Goal: Task Accomplishment & Management: Use online tool/utility

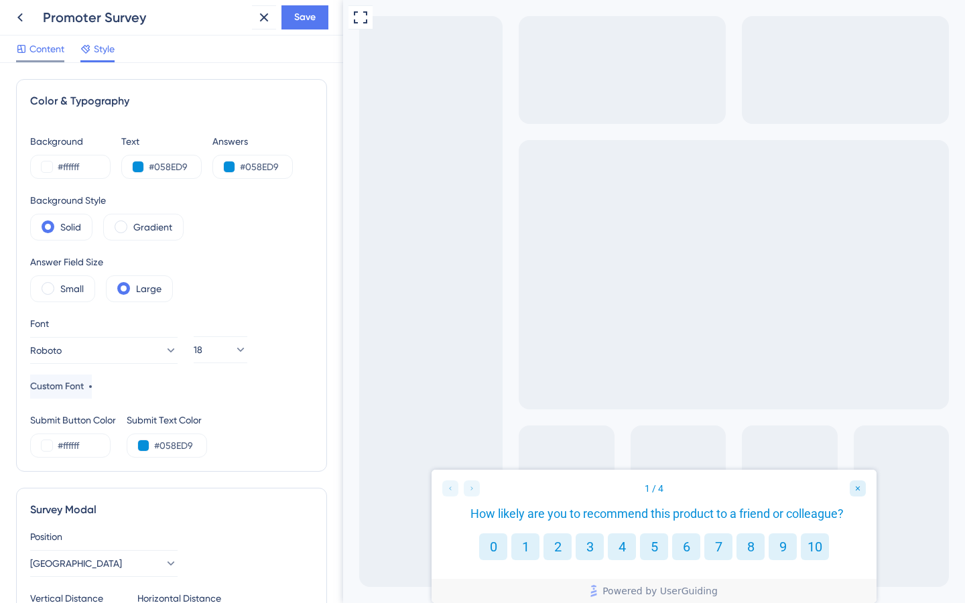
click at [58, 50] on span "Content" at bounding box center [46, 49] width 35 height 16
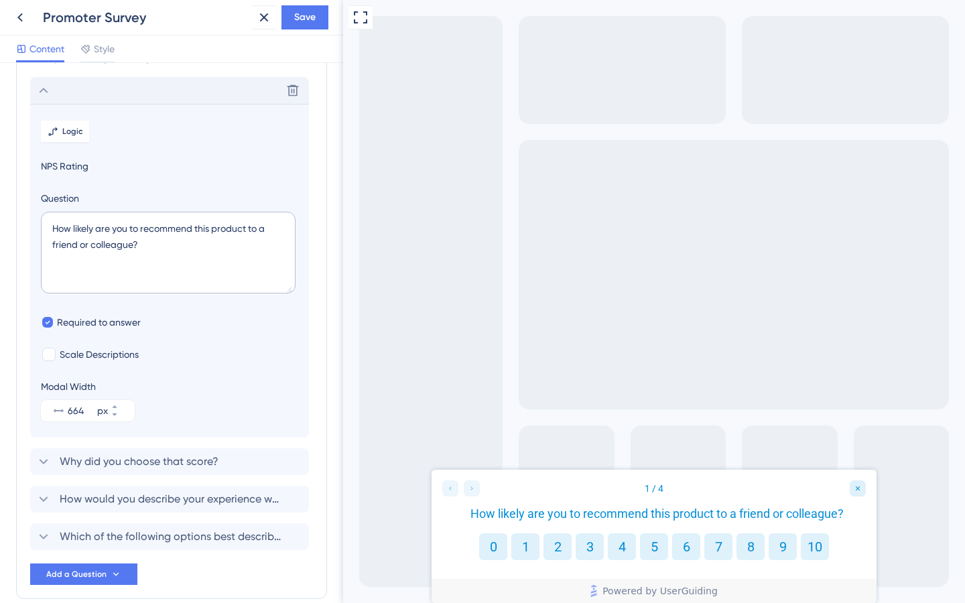
scroll to position [78, 0]
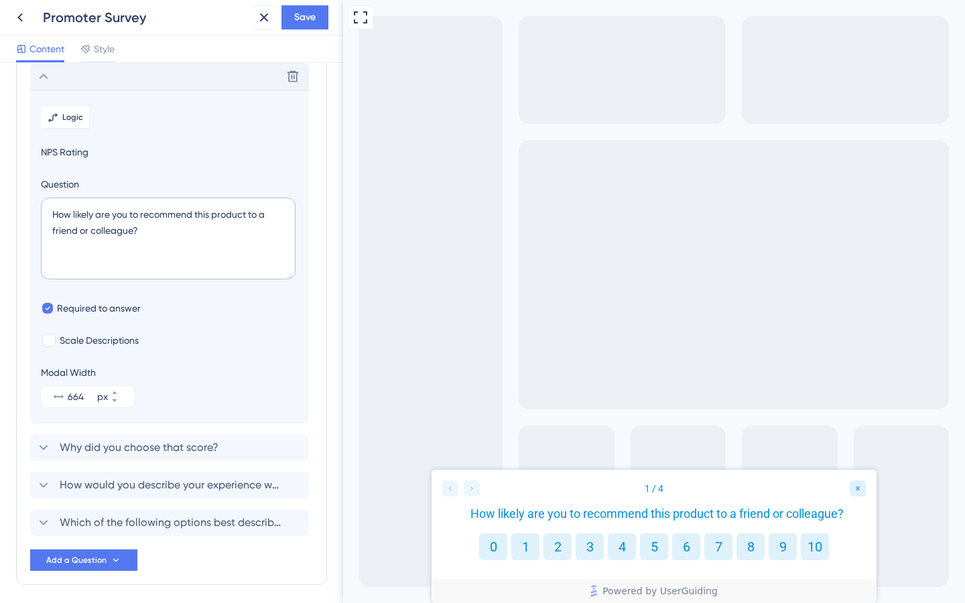
click at [47, 74] on icon at bounding box center [44, 76] width 16 height 16
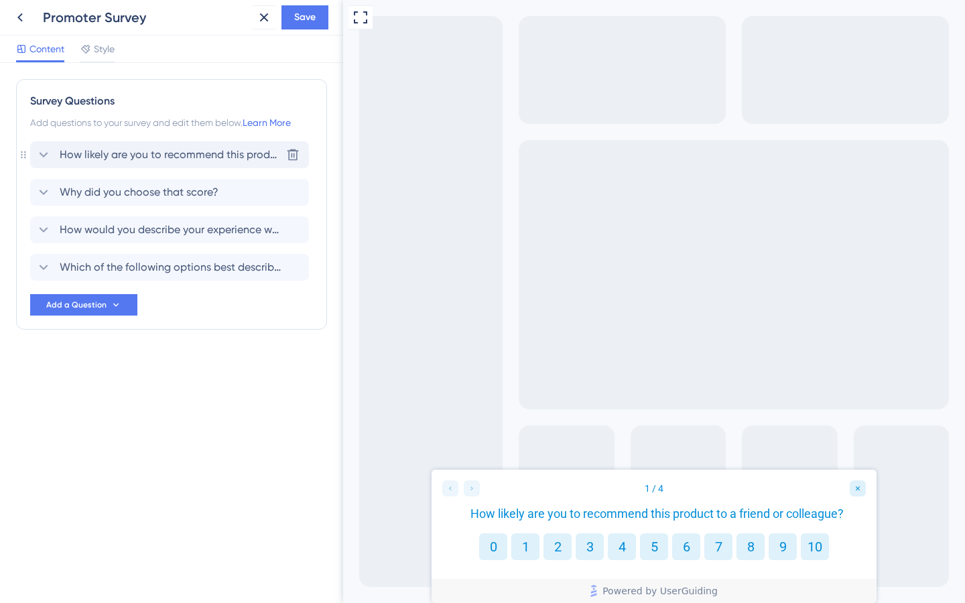
scroll to position [0, 0]
click at [91, 300] on span "Add a Question" at bounding box center [76, 304] width 60 height 11
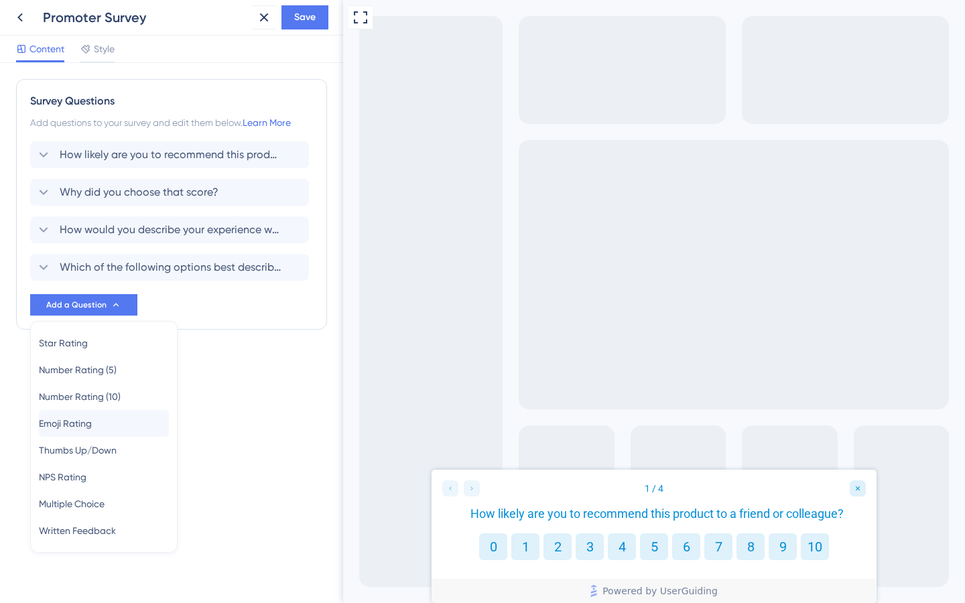
scroll to position [3, 0]
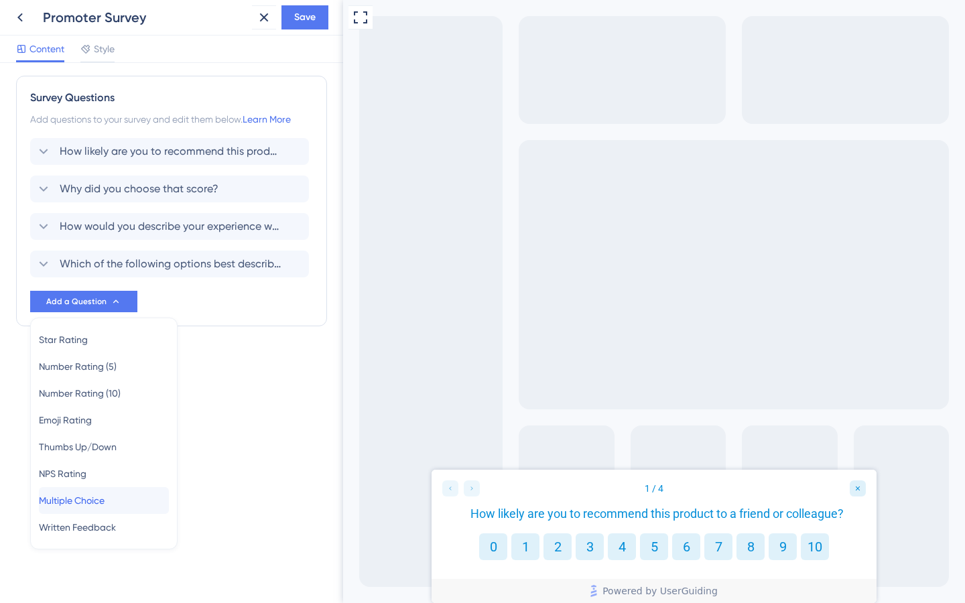
click at [95, 503] on span "Multiple Choice" at bounding box center [72, 500] width 66 height 16
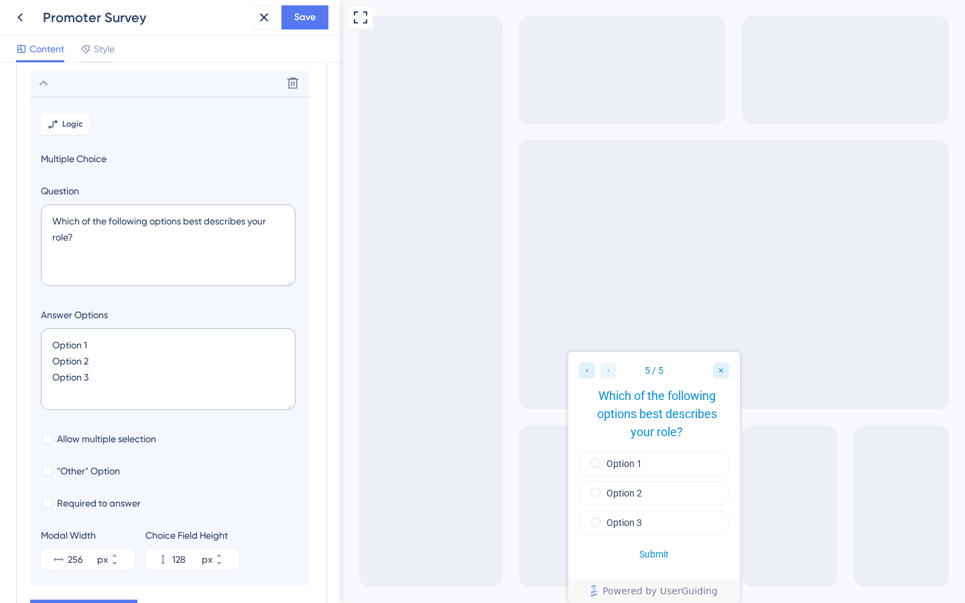
scroll to position [228, 0]
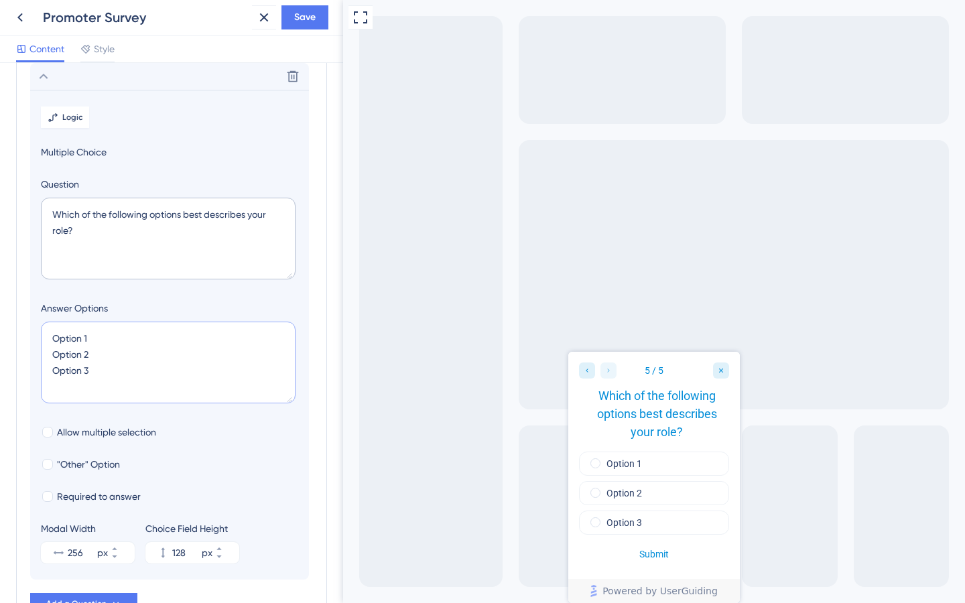
click at [65, 382] on textarea "Option 1 Option 2 Option 3" at bounding box center [168, 363] width 255 height 82
type textarea "Option 1 Option 2 Option 3 q"
type input "172"
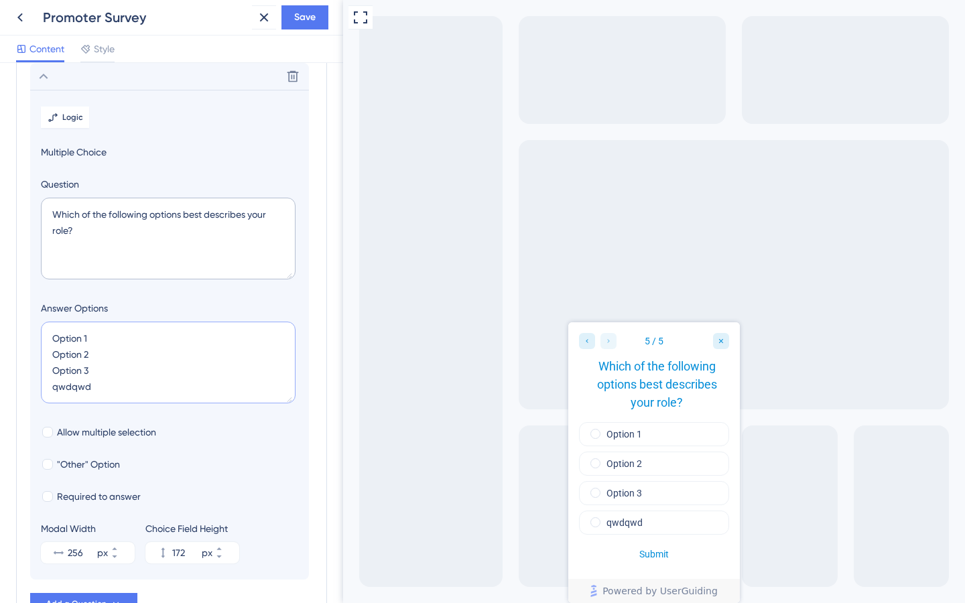
type textarea "Option 1 Option 2 Option 3 qwdqwd q"
type input "216"
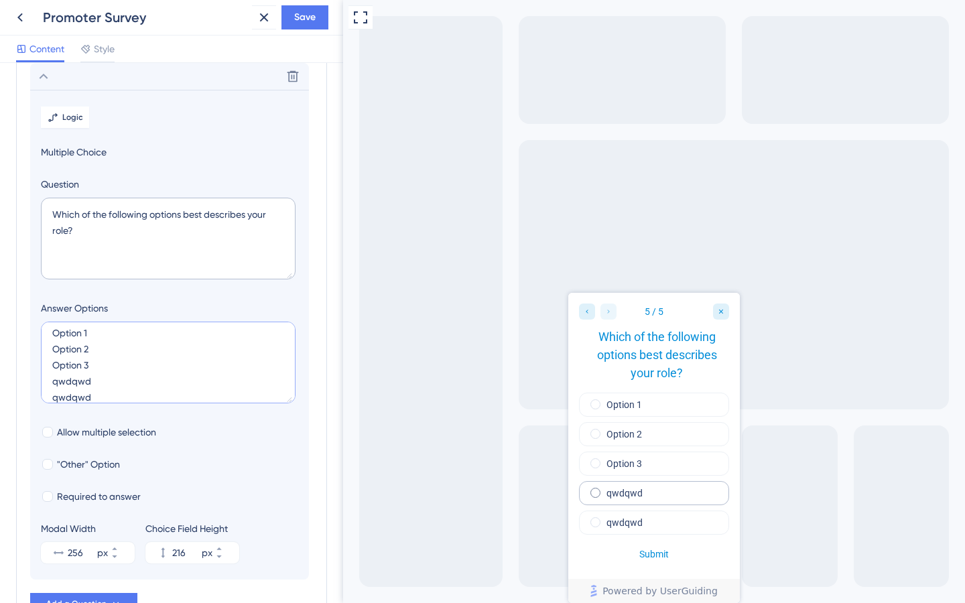
type textarea "Option 1 Option 2 Option 3 qwdqwd qwdqwd"
click at [127, 548] on button "258 px" at bounding box center [123, 547] width 24 height 11
click at [127, 548] on button "259 px" at bounding box center [123, 547] width 24 height 11
click at [127, 548] on button "260 px" at bounding box center [123, 547] width 24 height 11
click at [127, 548] on button "261 px" at bounding box center [123, 547] width 24 height 11
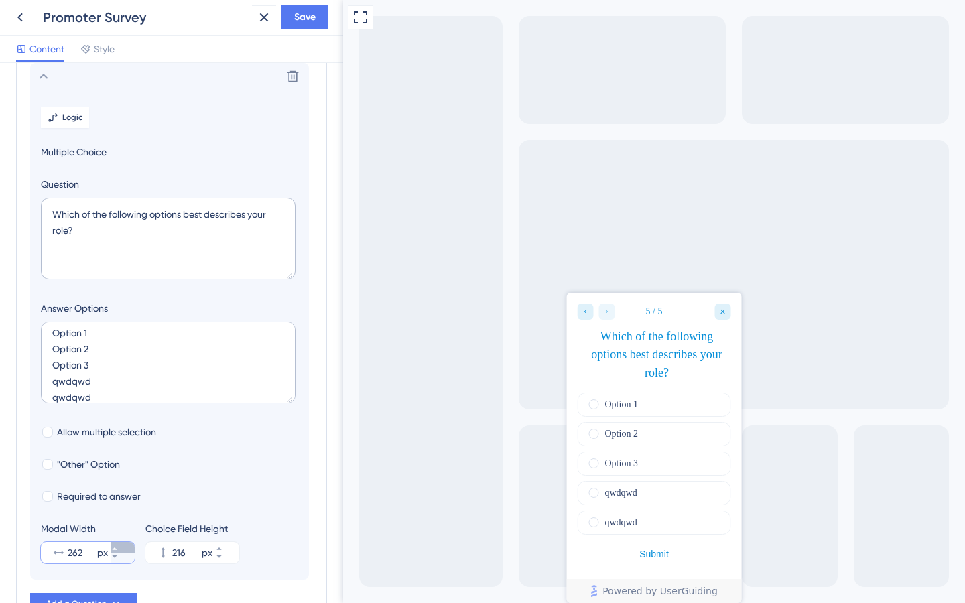
click at [127, 548] on button "262 px" at bounding box center [123, 547] width 24 height 11
click at [127, 548] on button "263 px" at bounding box center [123, 547] width 24 height 11
click at [127, 548] on button "264 px" at bounding box center [123, 547] width 24 height 11
click at [127, 548] on button "265 px" at bounding box center [123, 547] width 24 height 11
click at [127, 548] on button "266 px" at bounding box center [123, 547] width 24 height 11
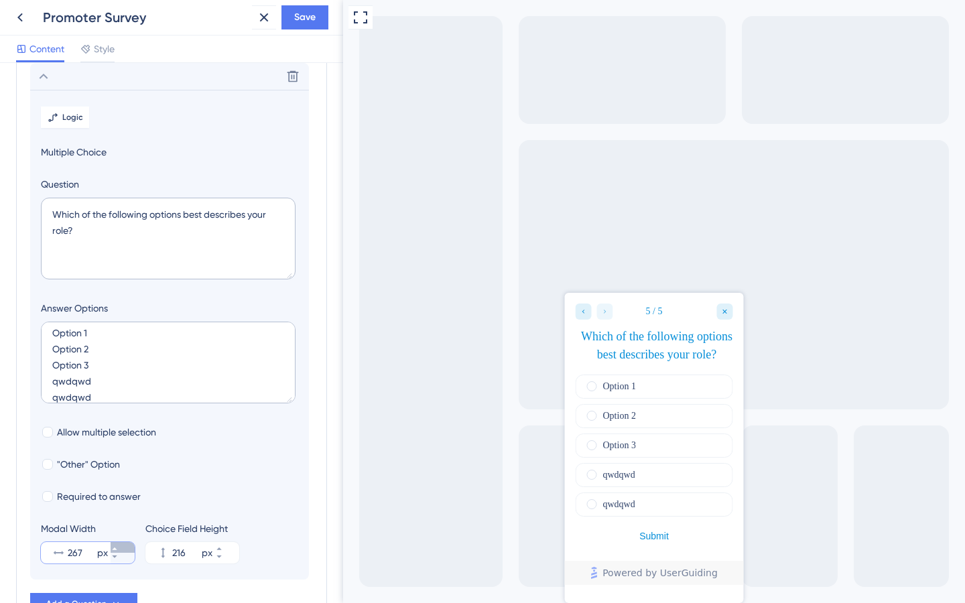
click at [127, 548] on button "267 px" at bounding box center [123, 547] width 24 height 11
click at [127, 548] on button "269 px" at bounding box center [123, 547] width 24 height 11
drag, startPoint x: 82, startPoint y: 551, endPoint x: 7, endPoint y: 551, distance: 75.7
click at [7, 551] on div "Survey Questions Add questions to your survey and edit them below. Learn More H…" at bounding box center [171, 333] width 343 height 540
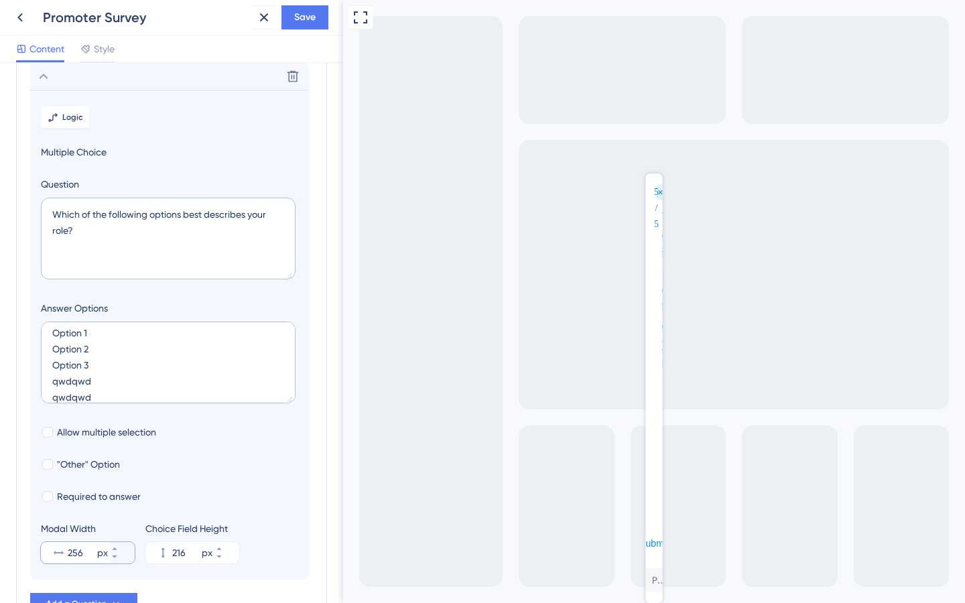
click at [71, 553] on input "256" at bounding box center [81, 553] width 27 height 16
click at [78, 555] on input "256" at bounding box center [81, 553] width 27 height 16
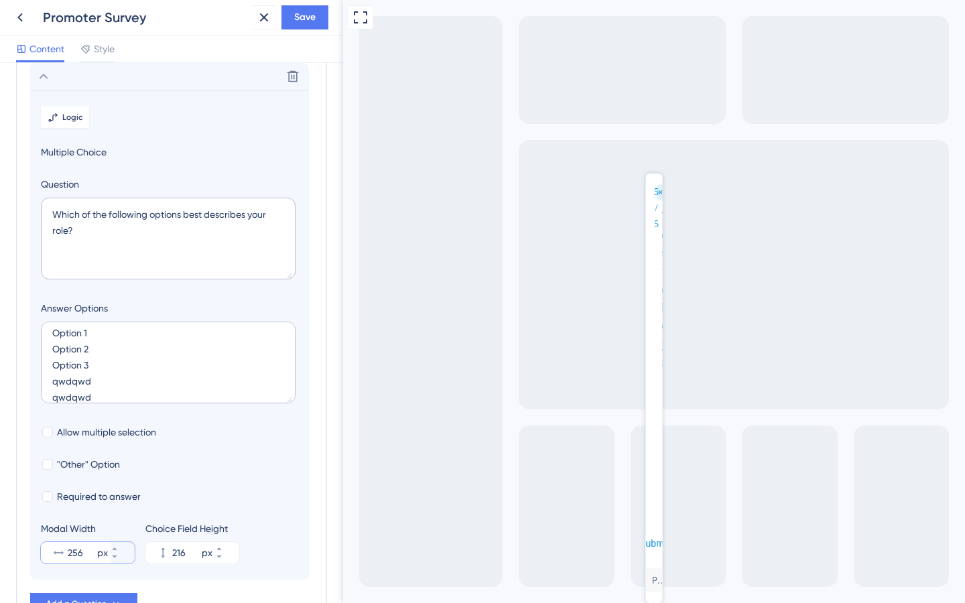
click at [74, 554] on input "256" at bounding box center [81, 553] width 27 height 16
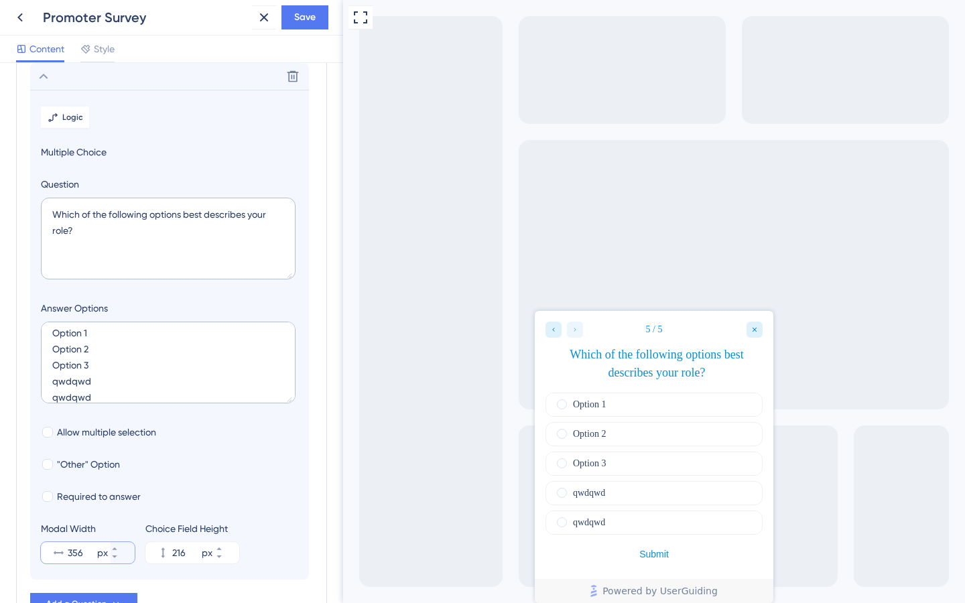
type input "356"
click at [86, 334] on textarea "Option 1 Option 2 Option 3 qwdqwd qwdqwd" at bounding box center [168, 363] width 255 height 82
click at [86, 336] on textarea "Option 1 Option 2 Option 3 qwdqwd qwdqwd" at bounding box center [168, 363] width 255 height 82
click at [107, 336] on textarea "Option 1qwd Option 2 Option 3 qwdqwd qwdqwd" at bounding box center [168, 363] width 255 height 82
type textarea "Option 1qwdqwdqwd Option 2 Option 3 qwdqwd qwdqwd"
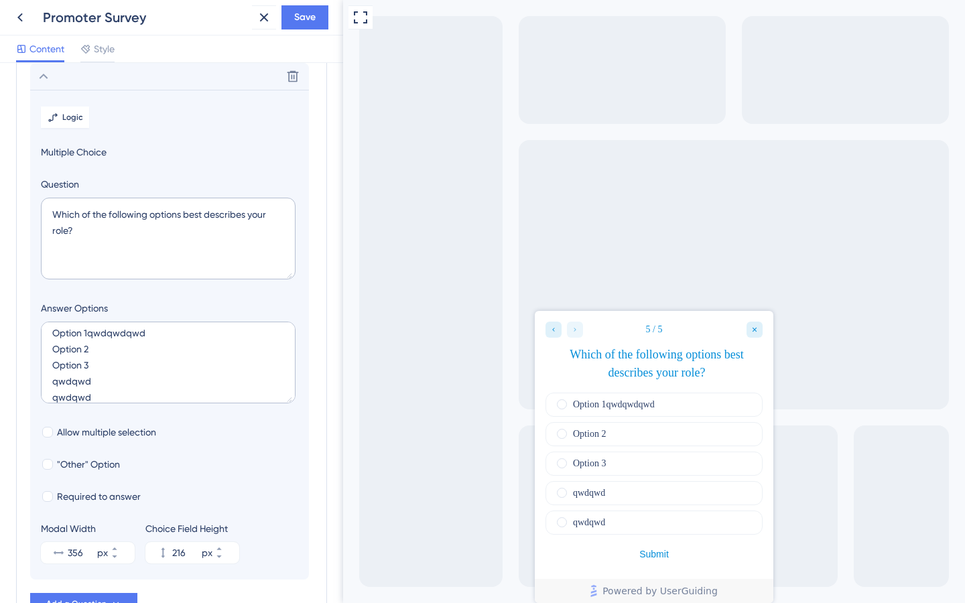
click at [75, 154] on span "Multiple Choice" at bounding box center [169, 152] width 257 height 16
click at [45, 77] on icon at bounding box center [44, 76] width 16 height 16
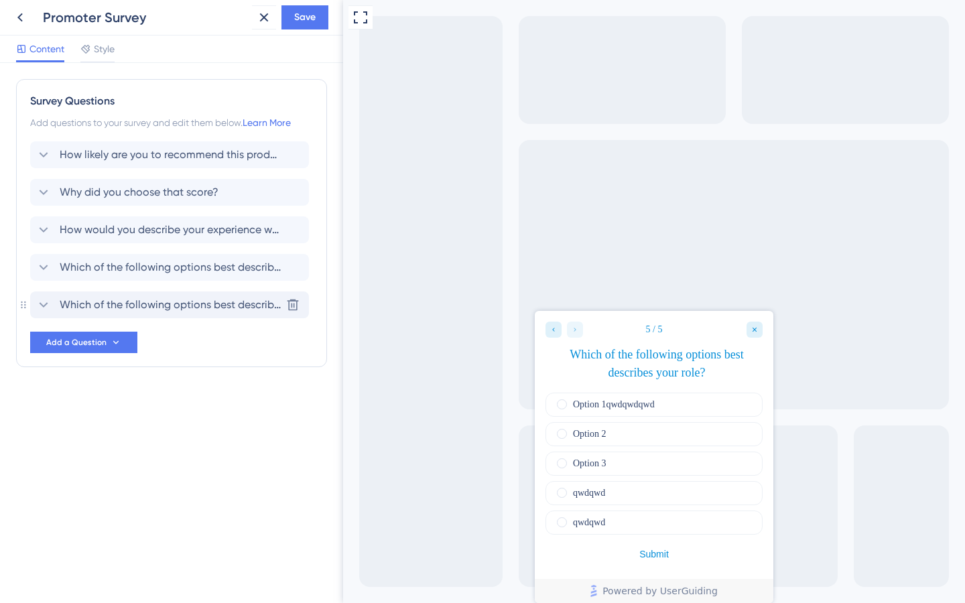
scroll to position [0, 0]
click at [127, 346] on button "Add a Question" at bounding box center [83, 342] width 107 height 21
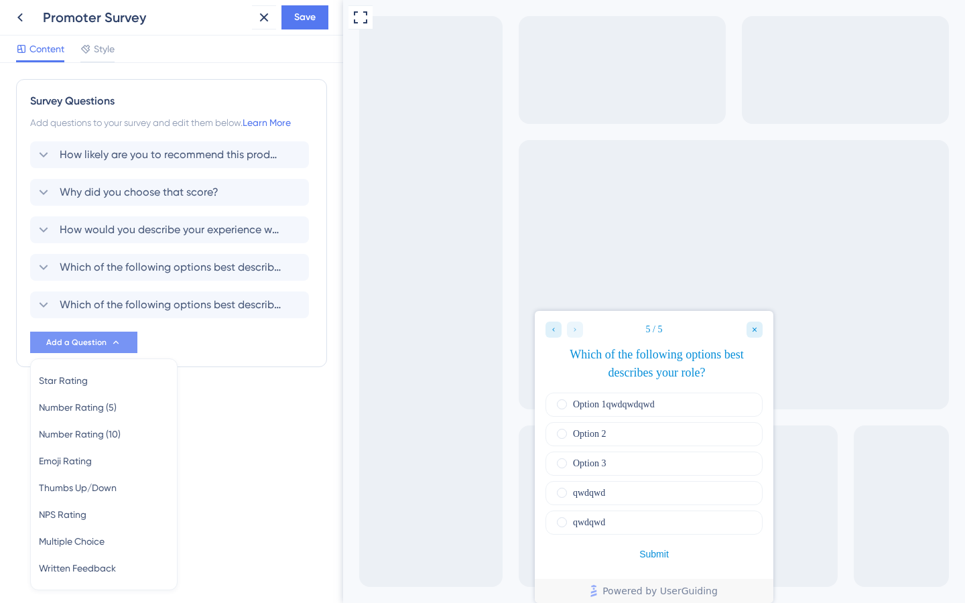
scroll to position [41, 0]
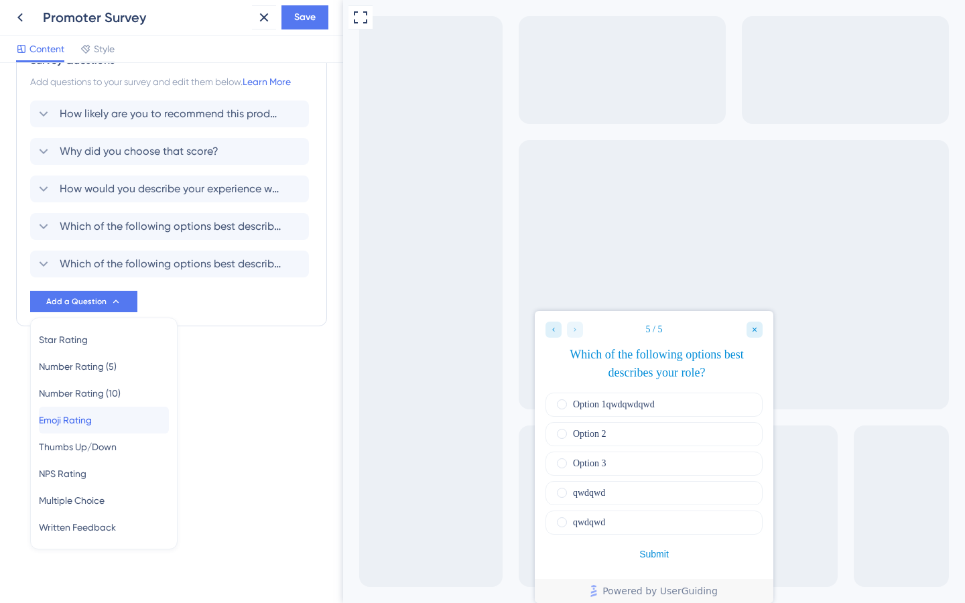
click at [105, 423] on div "Emoji Rating Emoji Rating" at bounding box center [104, 420] width 130 height 27
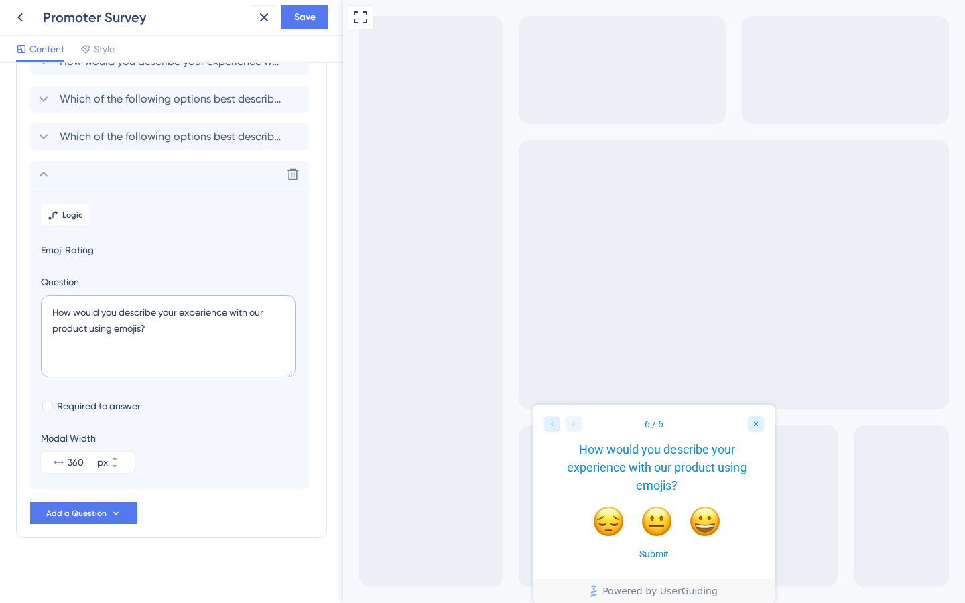
scroll to position [173, 0]
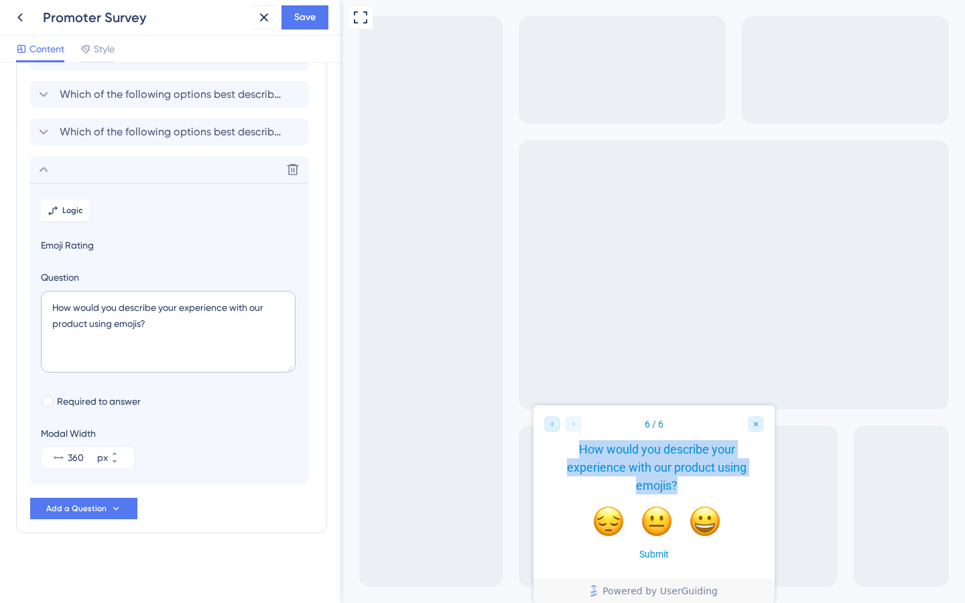
drag, startPoint x: 576, startPoint y: 449, endPoint x: 675, endPoint y: 486, distance: 106.4
click at [675, 486] on div "How would you describe your experience with our product using emojis?" at bounding box center [656, 467] width 214 height 54
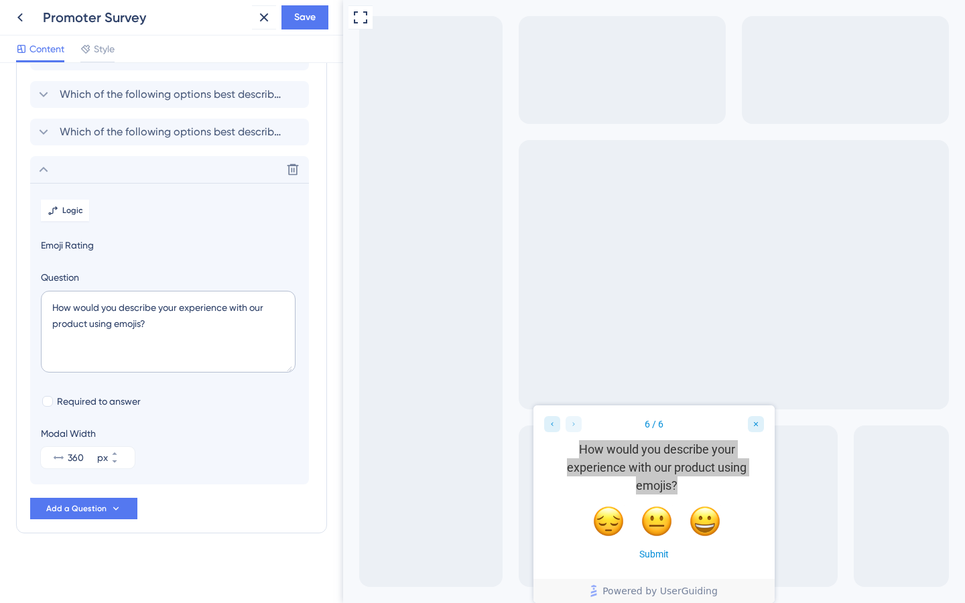
click at [86, 520] on div "Survey Questions Add questions to your survey and edit them below. Learn More H…" at bounding box center [171, 219] width 311 height 627
click at [88, 511] on span "Add a Question" at bounding box center [76, 508] width 60 height 11
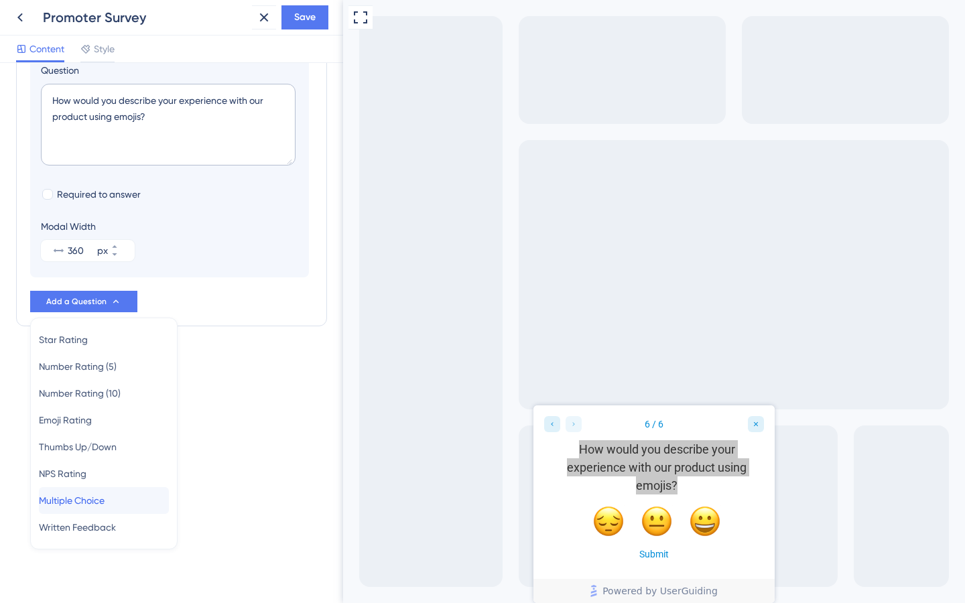
click at [100, 498] on span "Multiple Choice" at bounding box center [72, 500] width 66 height 16
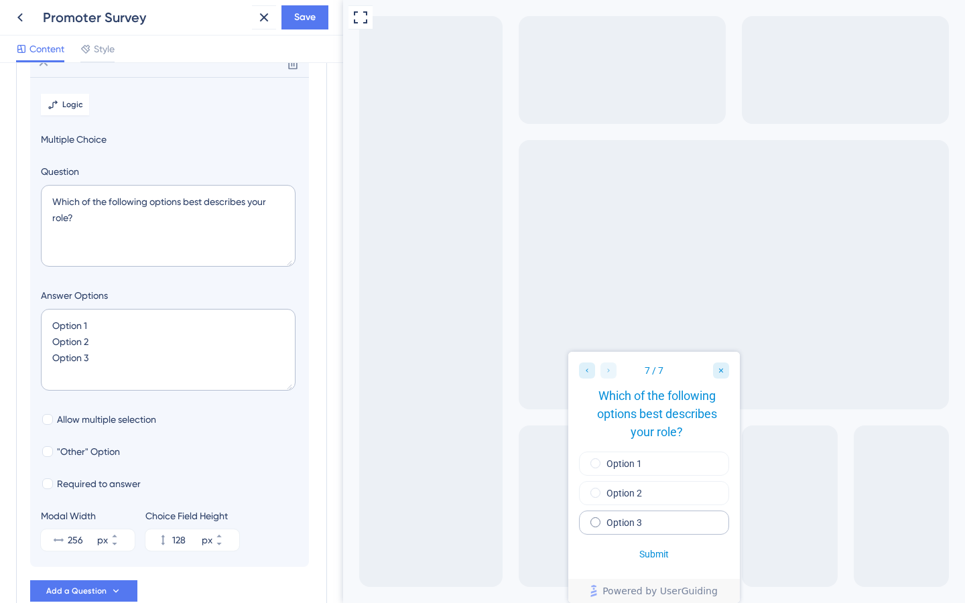
scroll to position [304, 0]
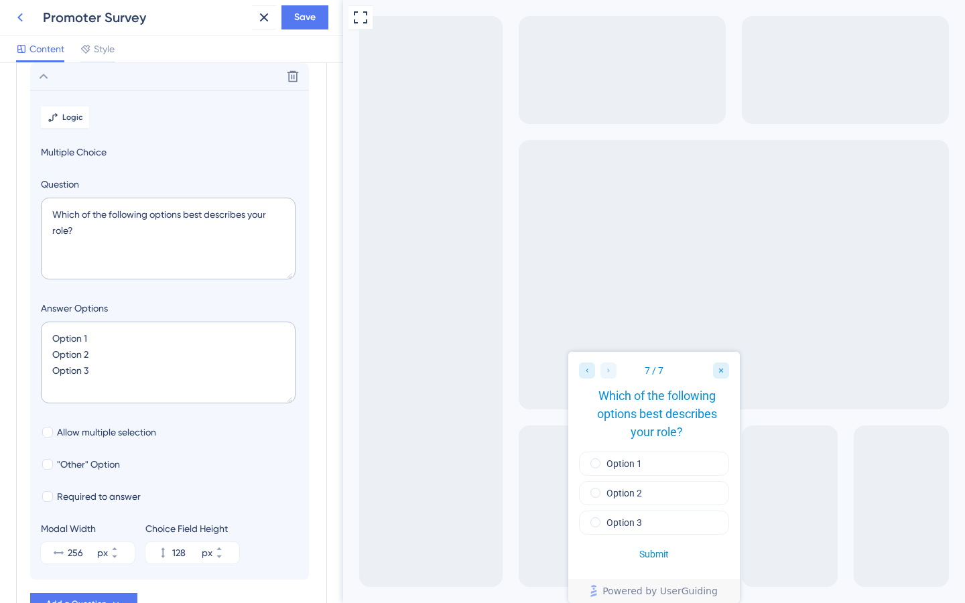
click at [21, 17] on icon at bounding box center [20, 17] width 16 height 16
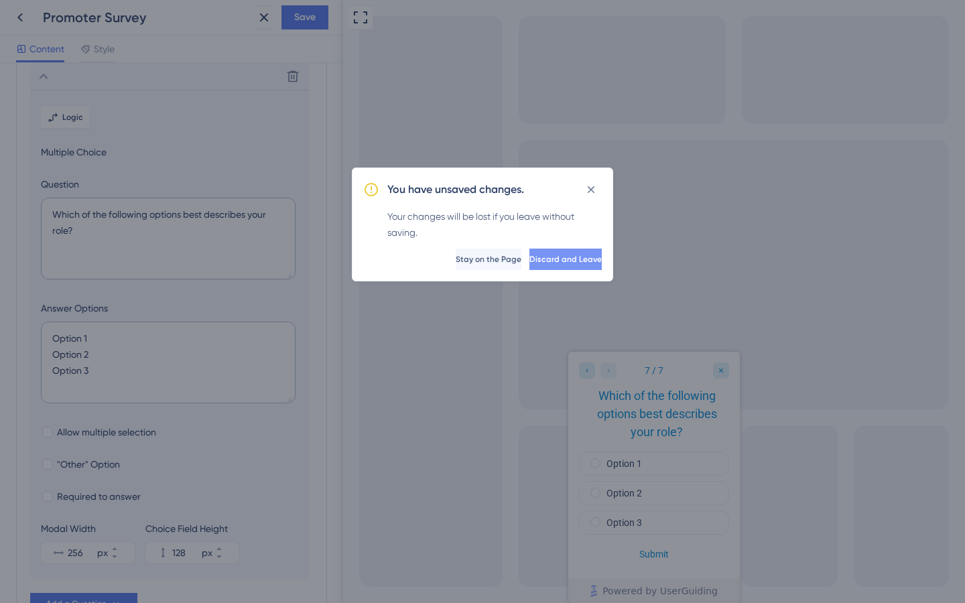
click at [568, 254] on span "Discard and Leave" at bounding box center [565, 259] width 72 height 11
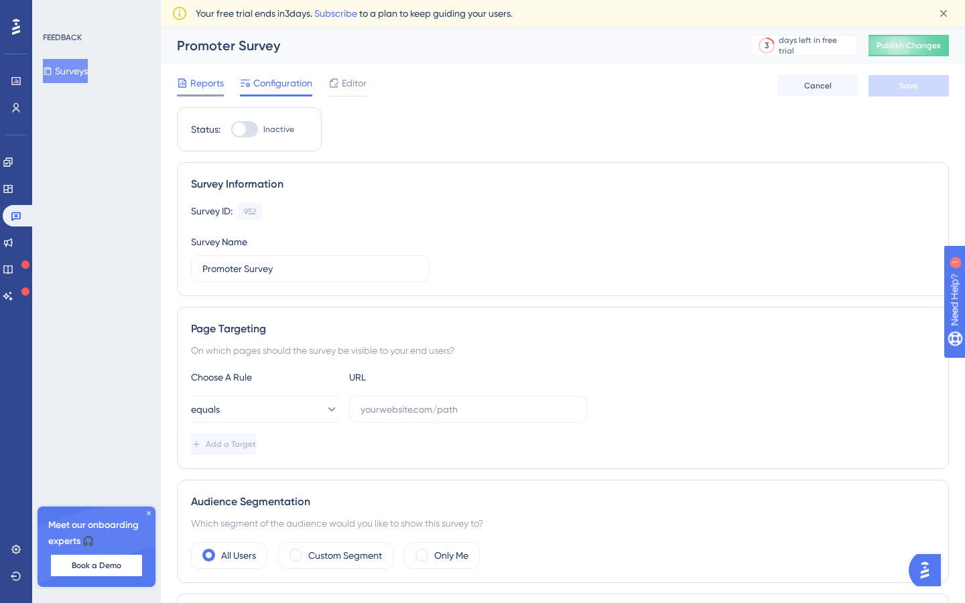
click at [202, 81] on span "Reports" at bounding box center [207, 83] width 34 height 16
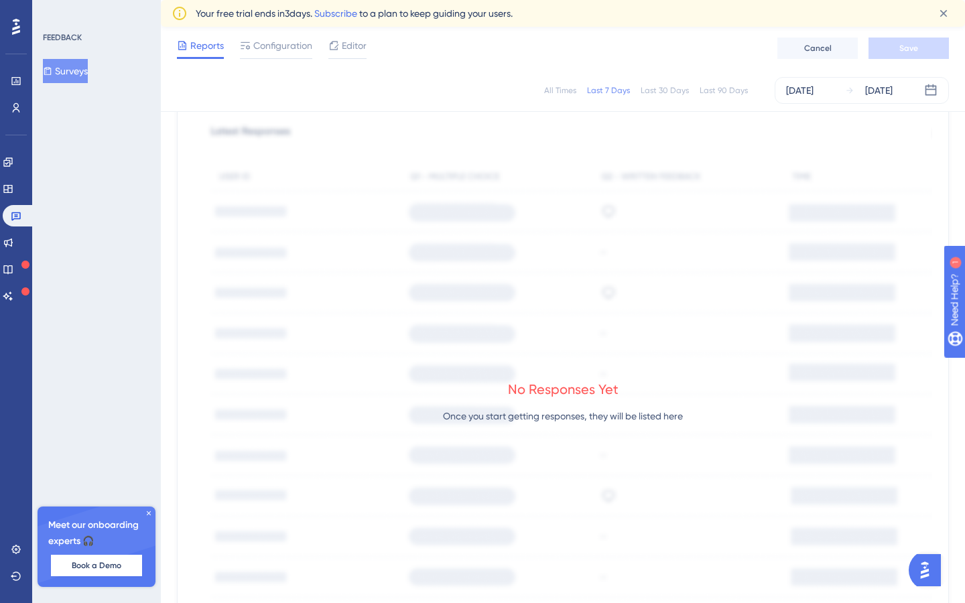
scroll to position [386, 0]
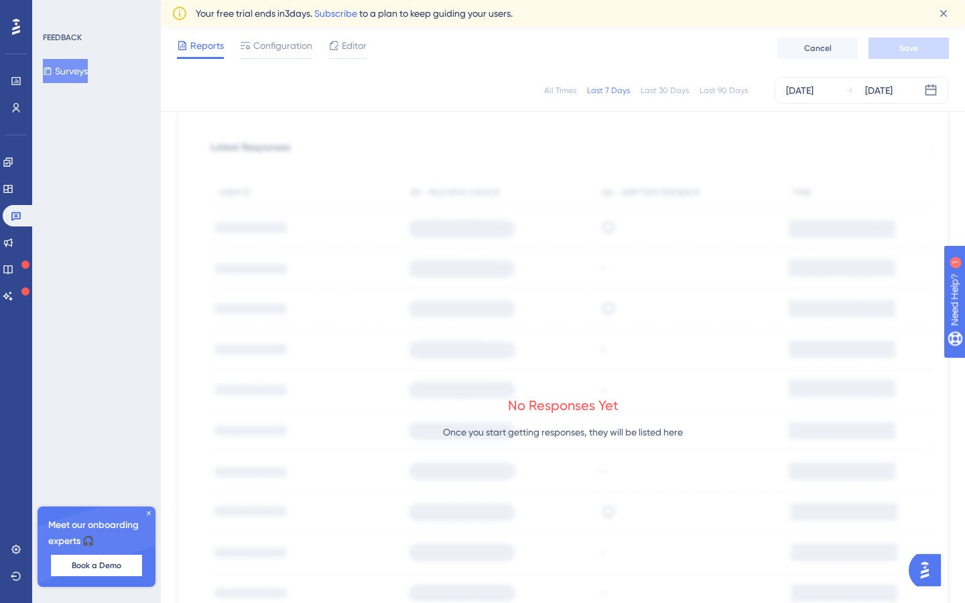
click at [514, 44] on div "Reports Configuration Editor Cancel Save" at bounding box center [563, 48] width 804 height 43
click at [404, 88] on div "All Times Last 7 Days Last 30 Days Last 90 Days [DATE] [DATE]" at bounding box center [563, 90] width 772 height 27
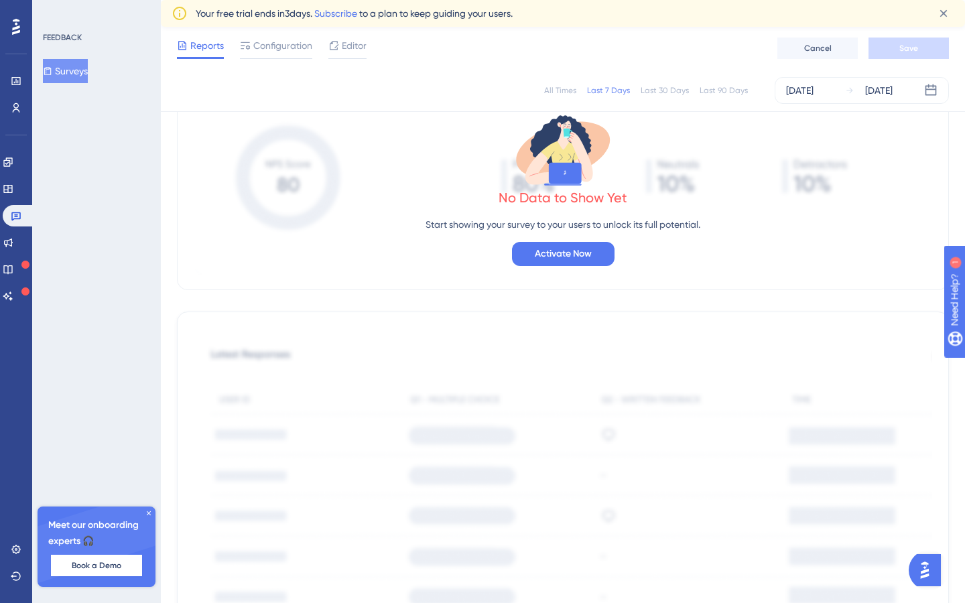
scroll to position [0, 0]
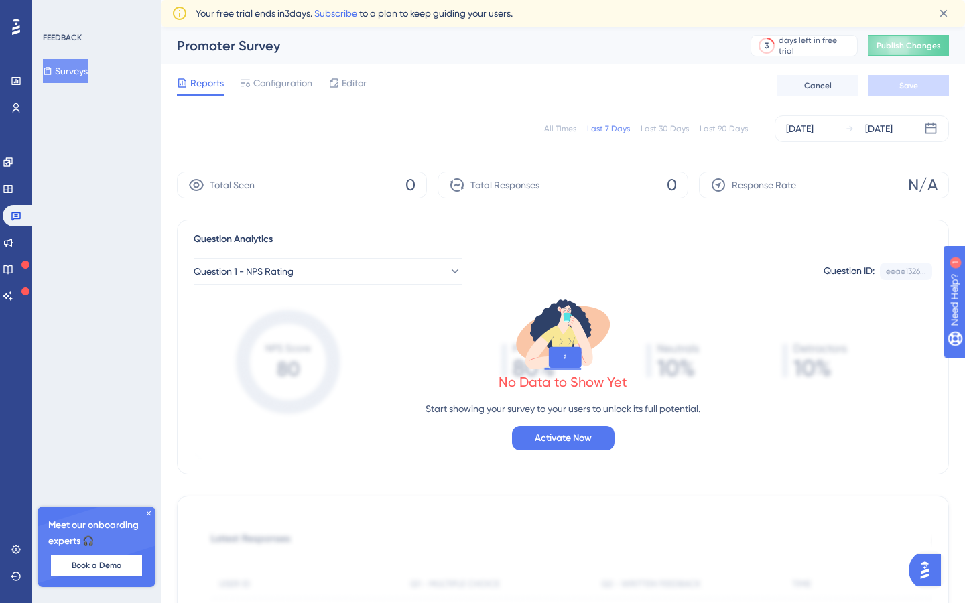
click at [269, 72] on div "Reports Configuration Editor Cancel Save" at bounding box center [563, 85] width 772 height 43
click at [269, 82] on span "Configuration" at bounding box center [282, 83] width 59 height 16
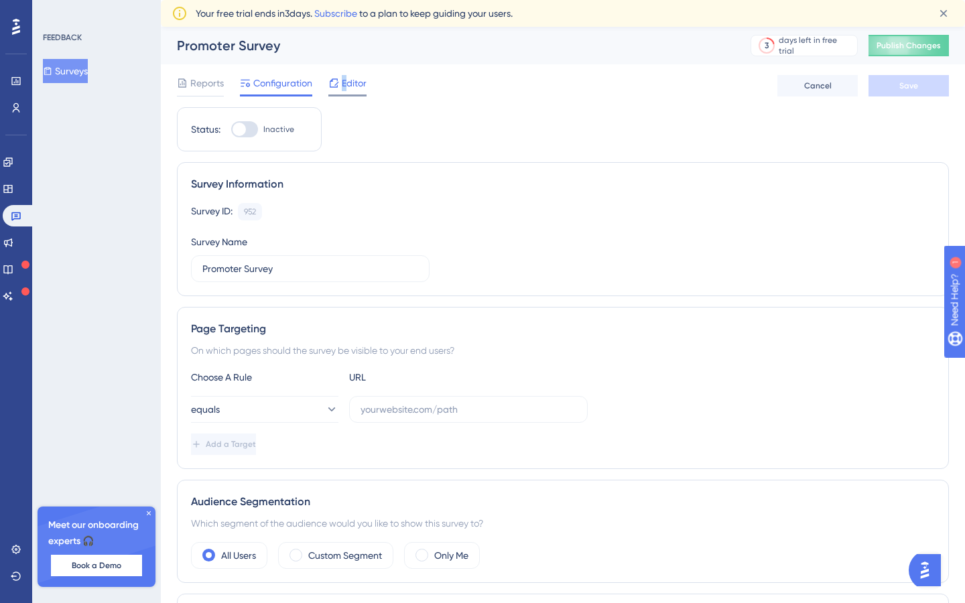
click at [349, 75] on span "Editor" at bounding box center [354, 83] width 25 height 16
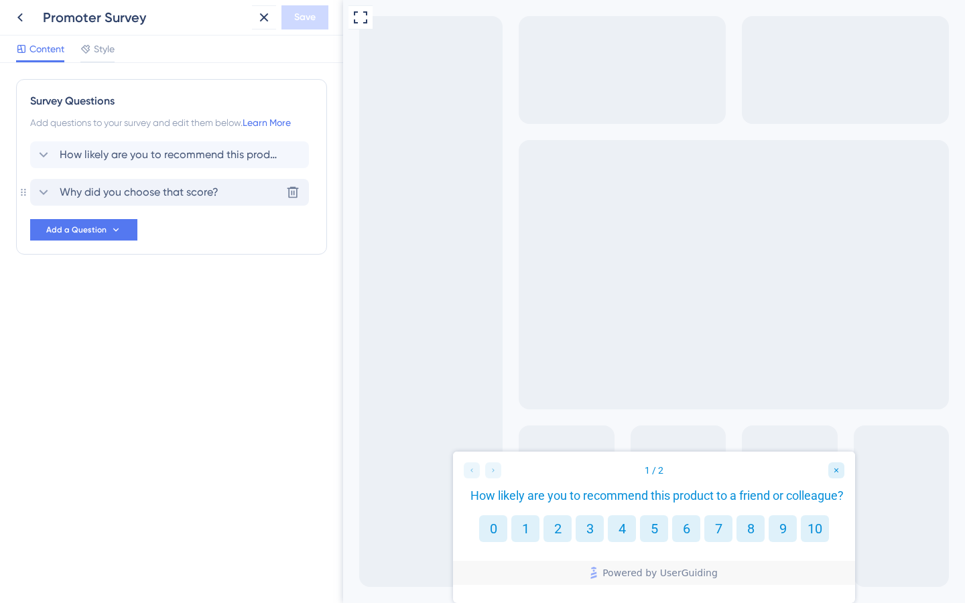
click at [88, 191] on span "Why did you choose that score?" at bounding box center [139, 192] width 159 height 16
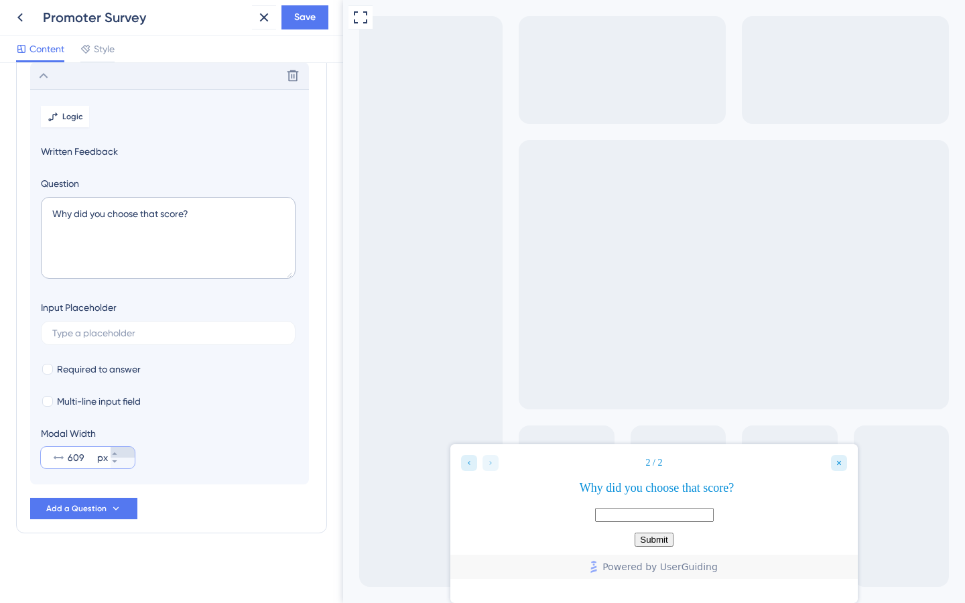
click at [115, 452] on button "609 px" at bounding box center [123, 452] width 24 height 11
click at [116, 452] on button "620 px" at bounding box center [123, 452] width 24 height 11
click at [116, 452] on button "621 px" at bounding box center [123, 452] width 24 height 11
click at [116, 452] on button "622 px" at bounding box center [123, 452] width 24 height 11
click at [116, 452] on button "623 px" at bounding box center [123, 452] width 24 height 11
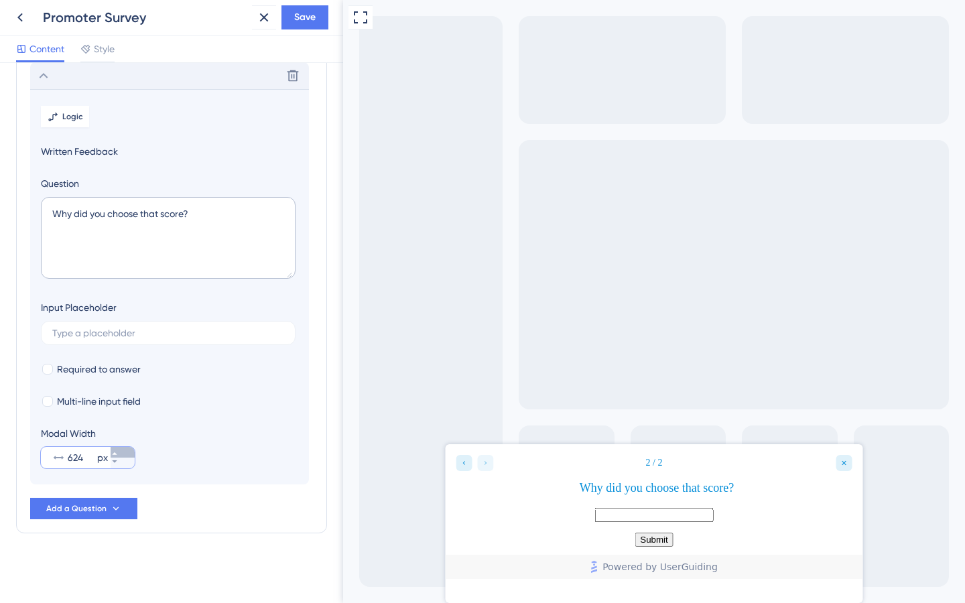
click at [116, 452] on button "624 px" at bounding box center [123, 452] width 24 height 11
click at [116, 452] on button "625 px" at bounding box center [123, 452] width 24 height 11
click at [116, 452] on button "626 px" at bounding box center [123, 452] width 24 height 11
click at [116, 452] on button "627 px" at bounding box center [123, 452] width 24 height 11
click at [116, 452] on button "628 px" at bounding box center [123, 452] width 24 height 11
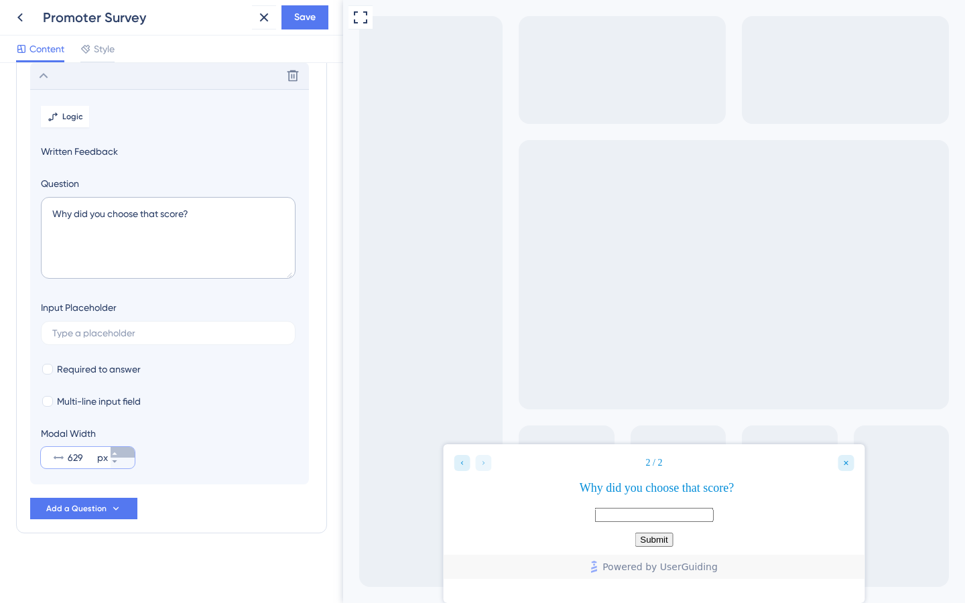
click at [129, 451] on button "629 px" at bounding box center [123, 452] width 24 height 11
click at [128, 451] on button "641 px" at bounding box center [123, 452] width 24 height 11
click at [136, 450] on div "Modal Width 642 px" at bounding box center [169, 446] width 257 height 43
click at [123, 454] on div at bounding box center [123, 457] width 24 height 21
click at [94, 454] on input "641" at bounding box center [81, 458] width 27 height 16
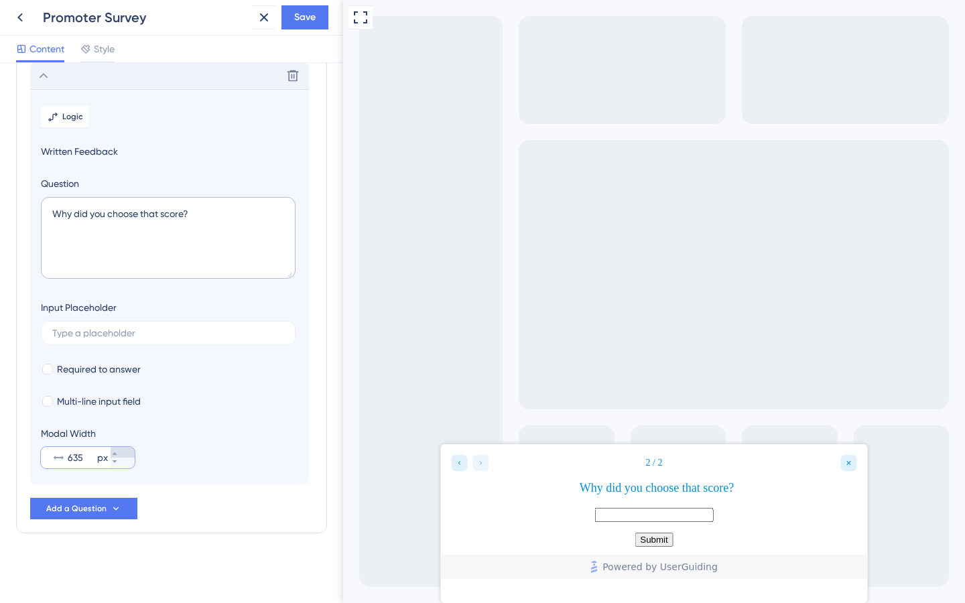
click at [119, 450] on icon at bounding box center [115, 454] width 8 height 8
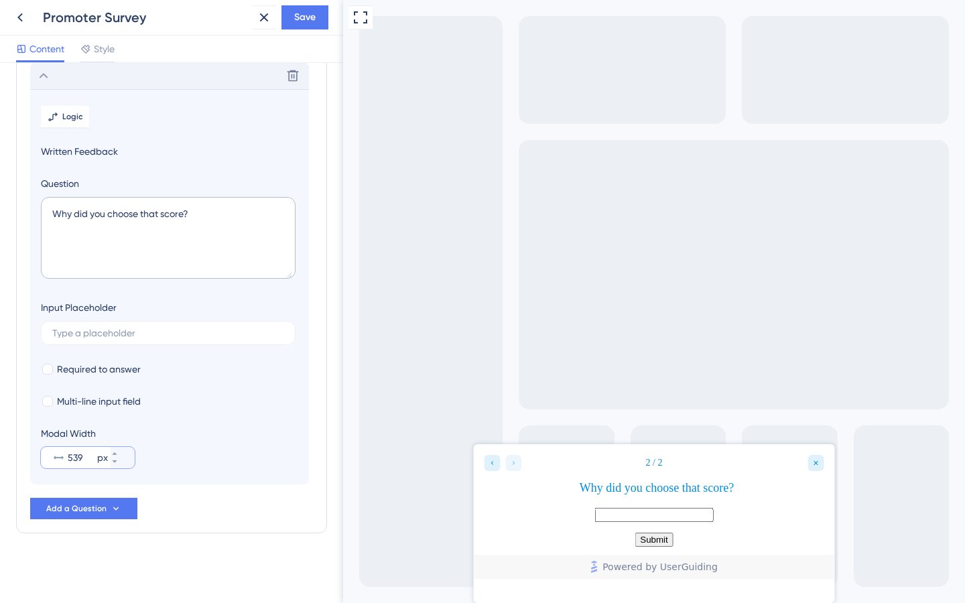
click at [173, 395] on div "Multi-line input field" at bounding box center [169, 401] width 257 height 16
click at [225, 453] on div "Modal Width 530 px" at bounding box center [169, 446] width 257 height 43
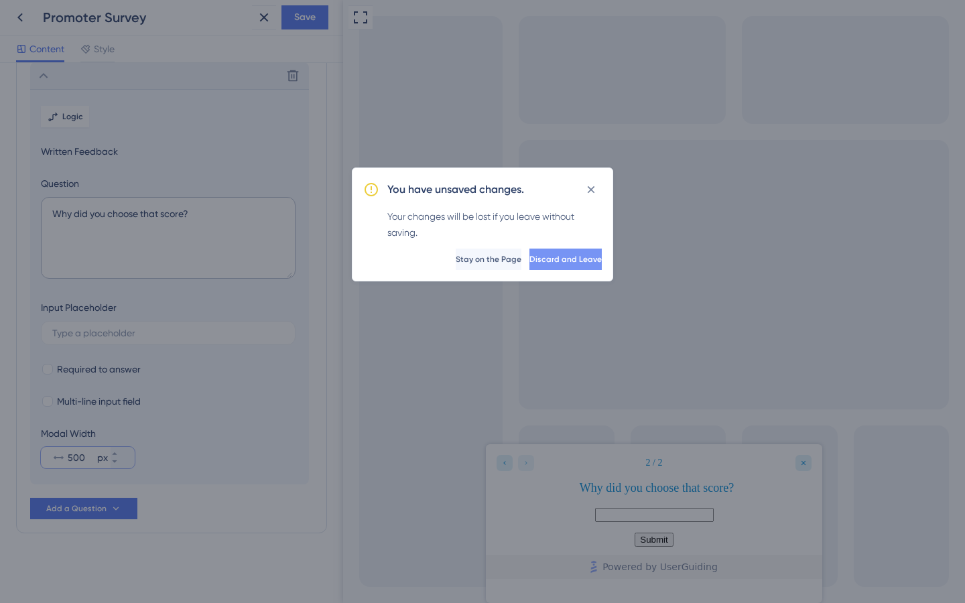
type input "499"
click at [572, 267] on button "Discard and Leave" at bounding box center [565, 259] width 72 height 21
